Goal: Task Accomplishment & Management: Manage account settings

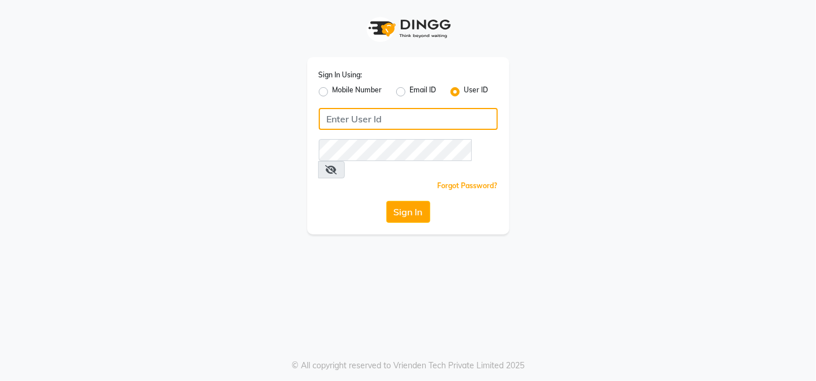
click at [337, 119] on input "Username" at bounding box center [408, 119] width 179 height 22
type input "e2661-20"
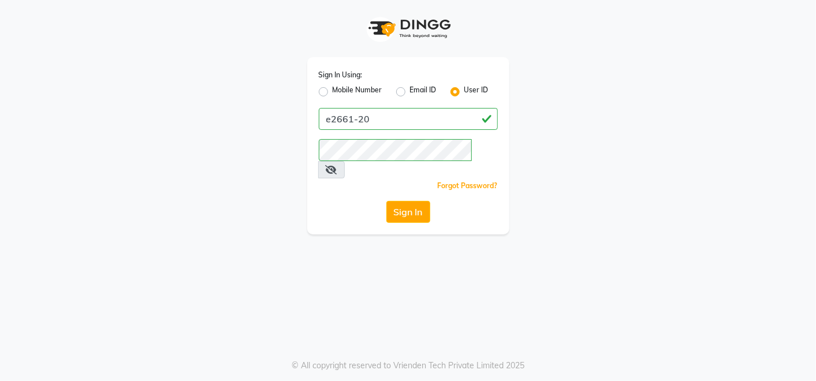
click at [416, 202] on button "Sign In" at bounding box center [409, 212] width 44 height 22
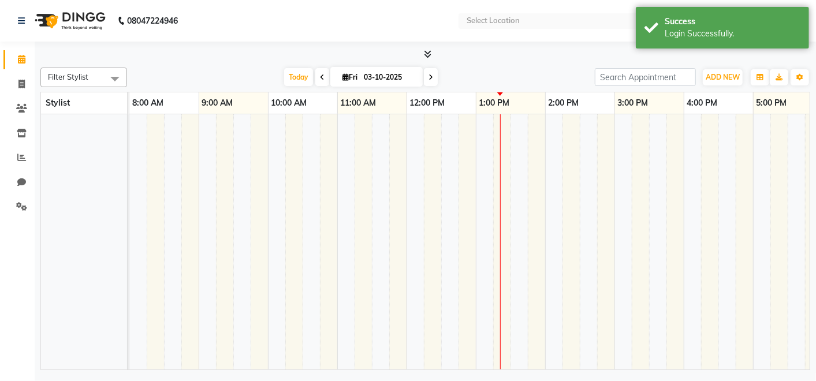
select select "en"
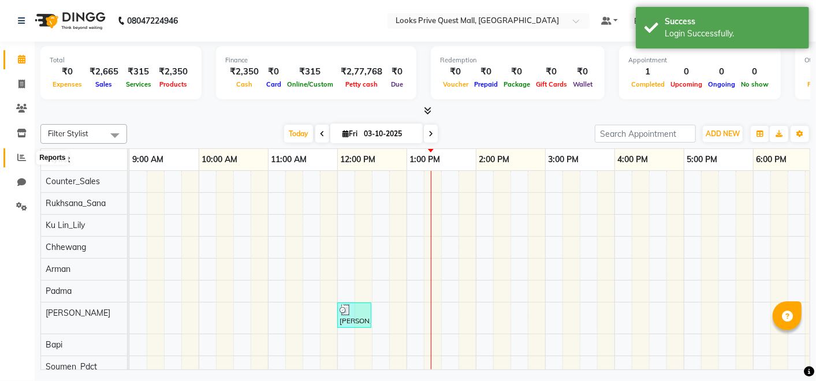
click at [23, 160] on icon at bounding box center [21, 157] width 9 height 9
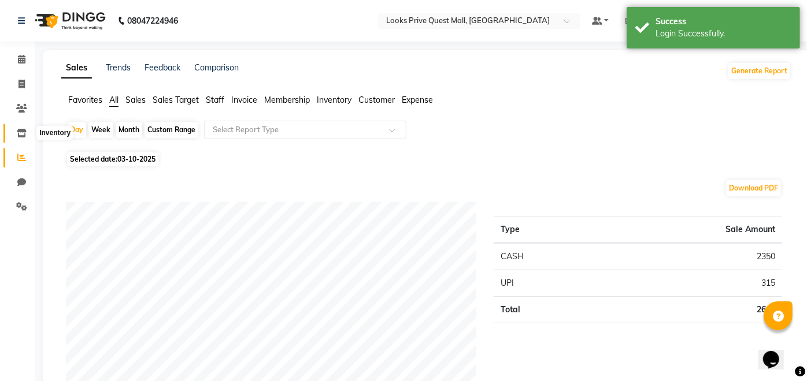
click at [21, 134] on icon at bounding box center [22, 133] width 10 height 9
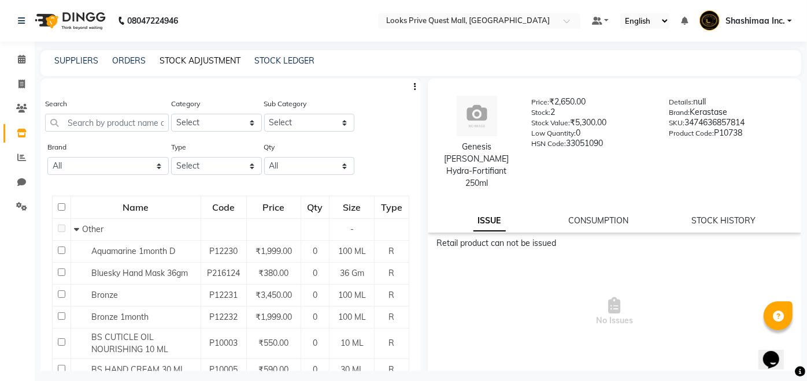
click at [208, 58] on link "STOCK ADJUSTMENT" at bounding box center [199, 60] width 81 height 10
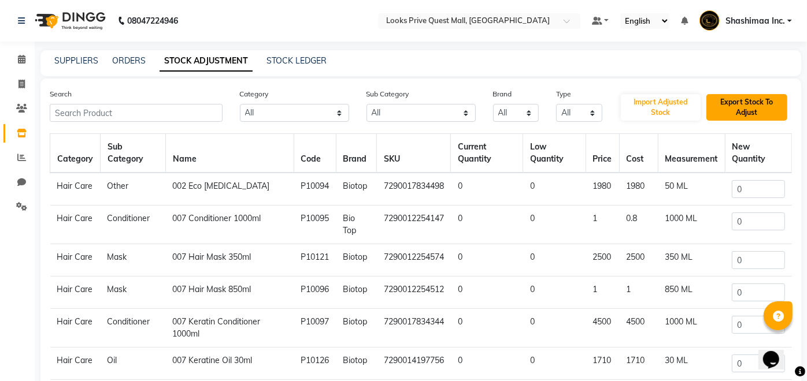
click at [740, 102] on button "Export Stock To Adjust" at bounding box center [746, 107] width 81 height 27
click at [770, 27] on link "Shashimaa Inc." at bounding box center [745, 21] width 92 height 19
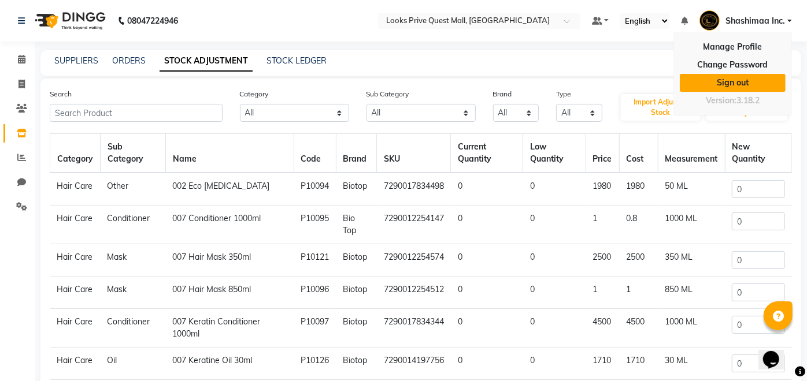
click at [734, 79] on link "Sign out" at bounding box center [732, 83] width 106 height 18
